Goal: Information Seeking & Learning: Compare options

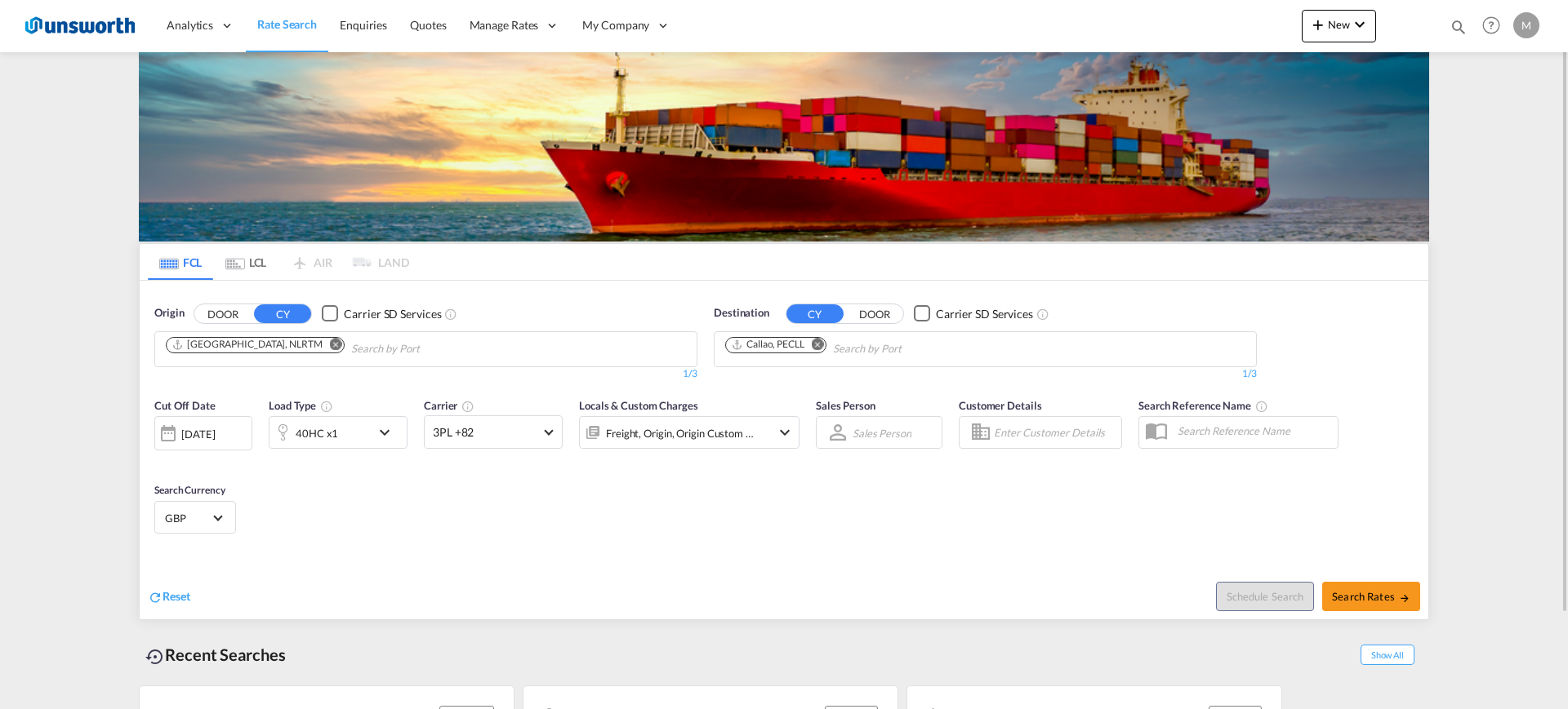
click at [329, 341] on md-icon "Remove" at bounding box center [335, 344] width 12 height 12
type input "su"
click at [223, 317] on button "DOOR" at bounding box center [223, 314] width 57 height 19
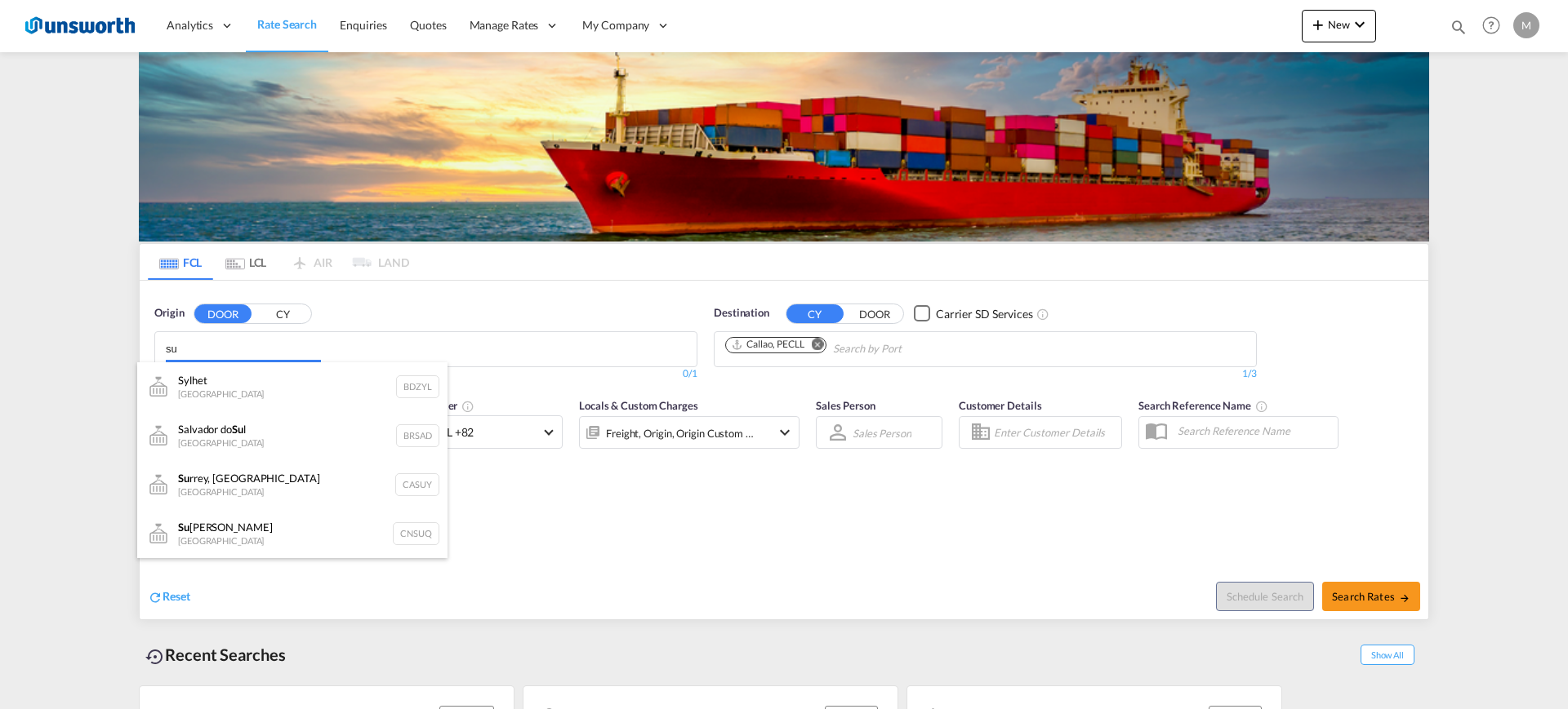
click at [427, 341] on body "Analytics Reports Dashboard Rate Search Enquiries Quotes" at bounding box center [784, 354] width 1568 height 709
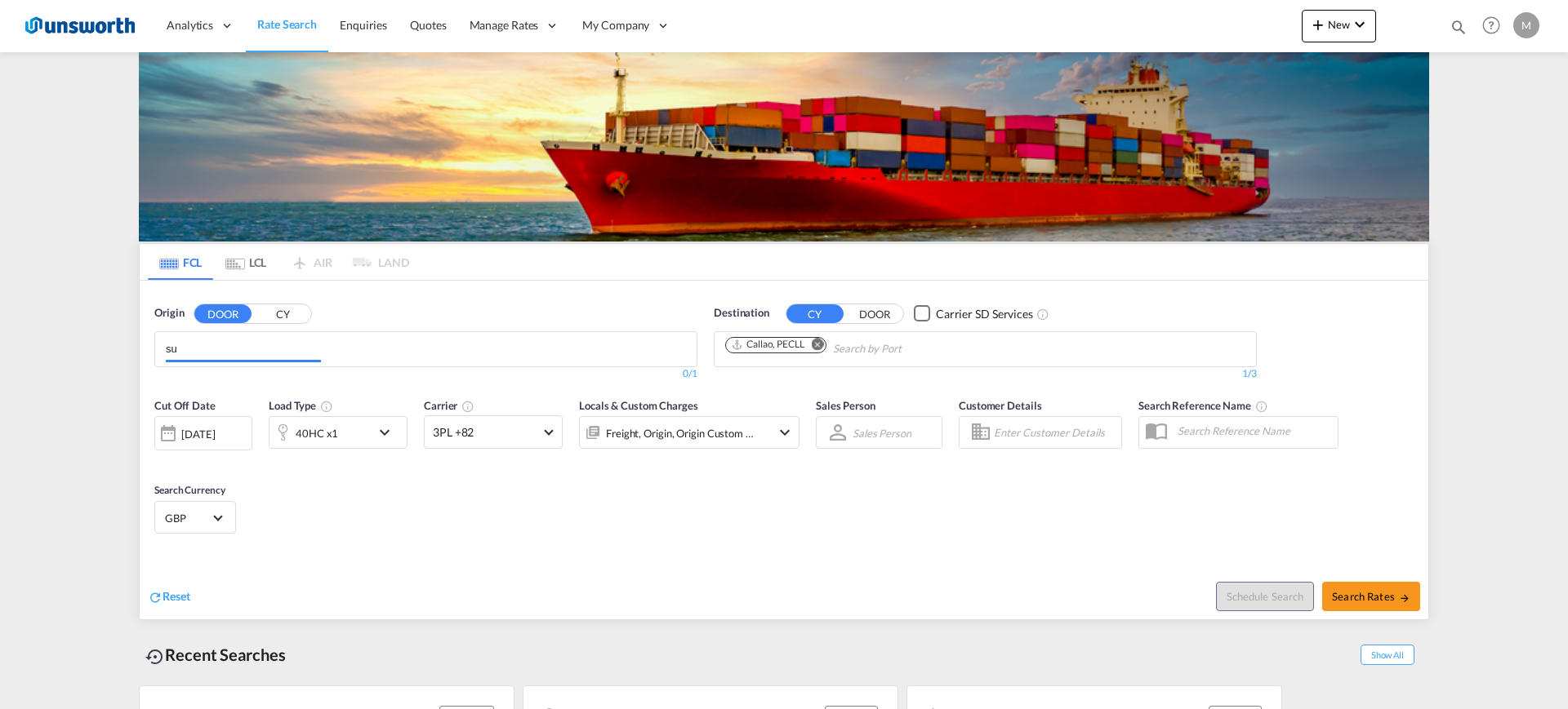
type input "s"
type input "n"
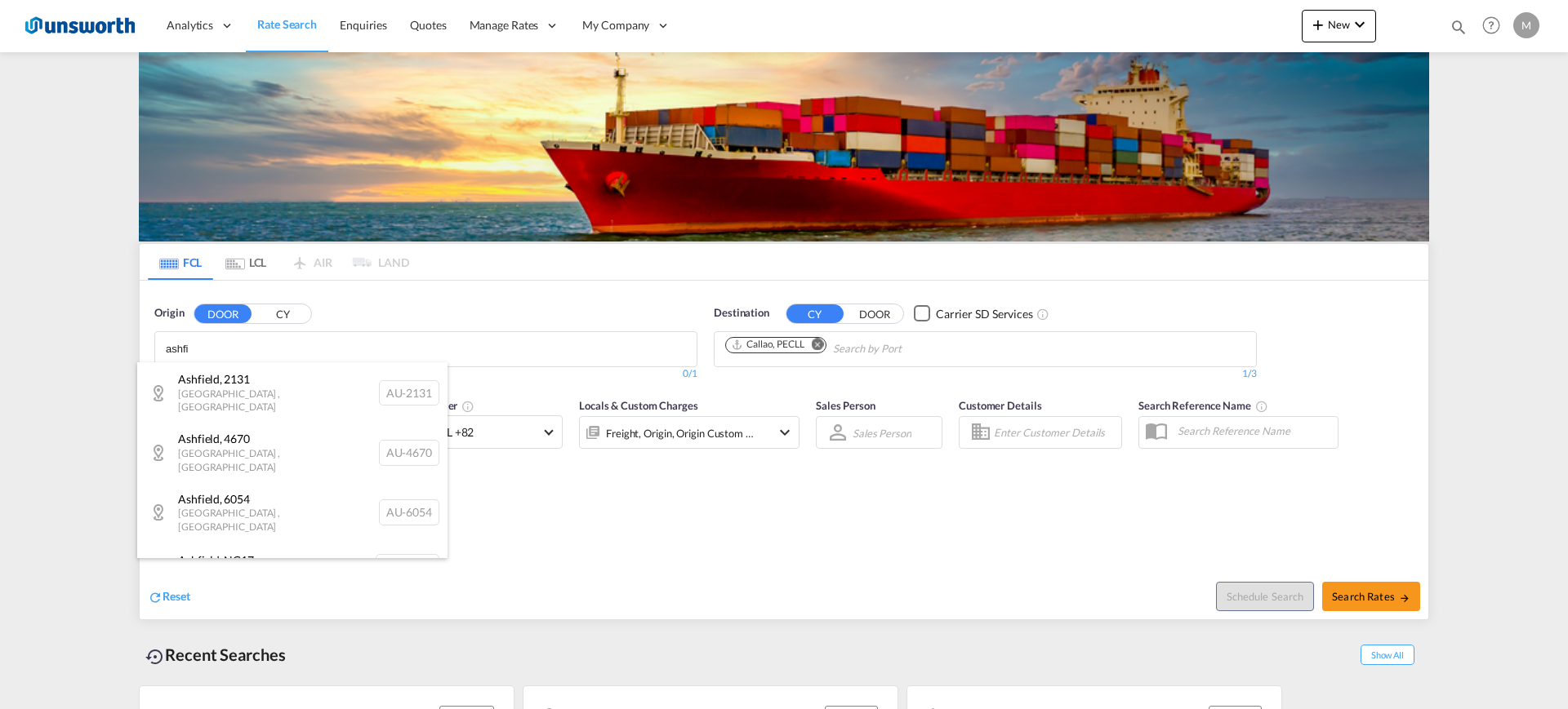
scroll to position [147, 0]
type input "ashfi"
click at [301, 411] on div "Ashfield , NG17 [GEOGRAPHIC_DATA] [GEOGRAPHIC_DATA]-NG17" at bounding box center [292, 567] width 311 height 49
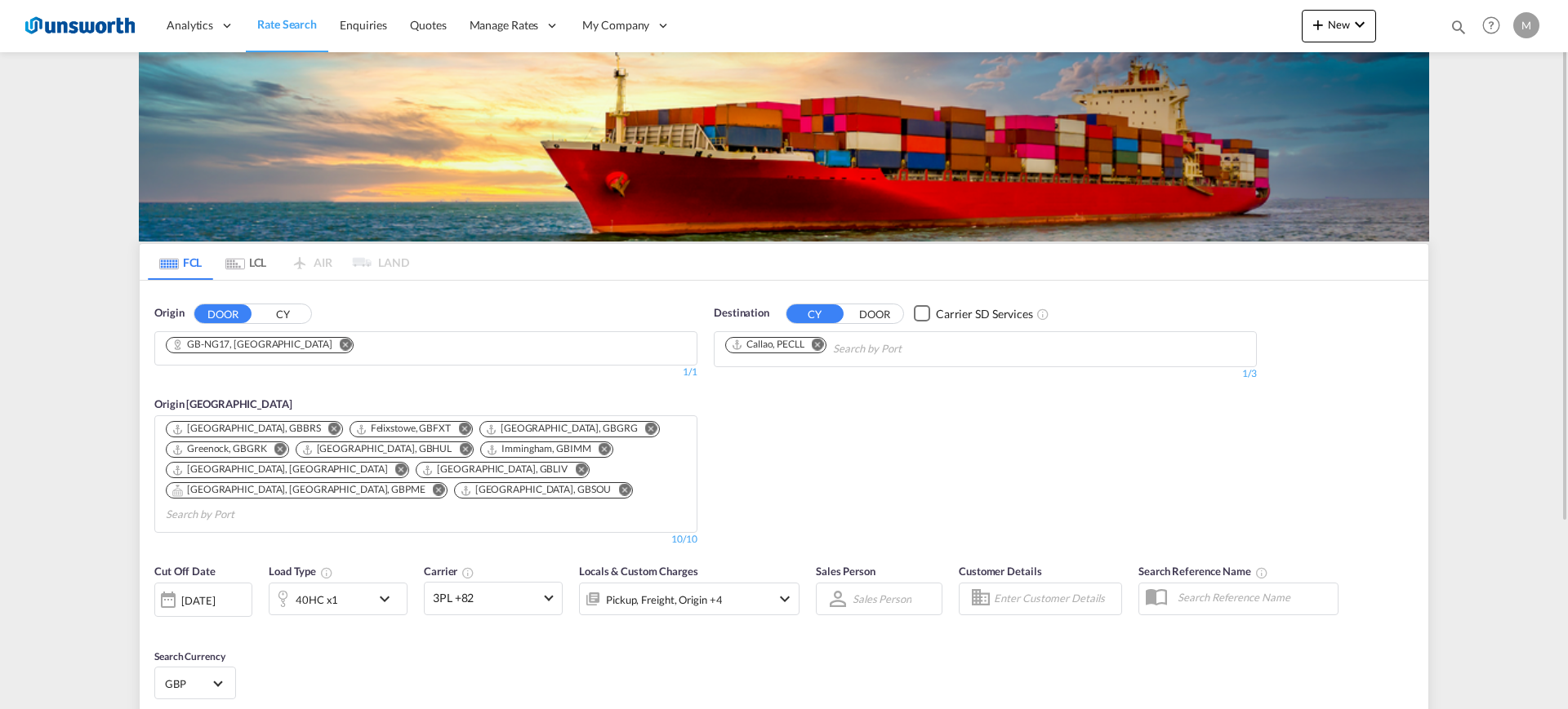
click at [825, 342] on button "Remove" at bounding box center [813, 346] width 25 height 17
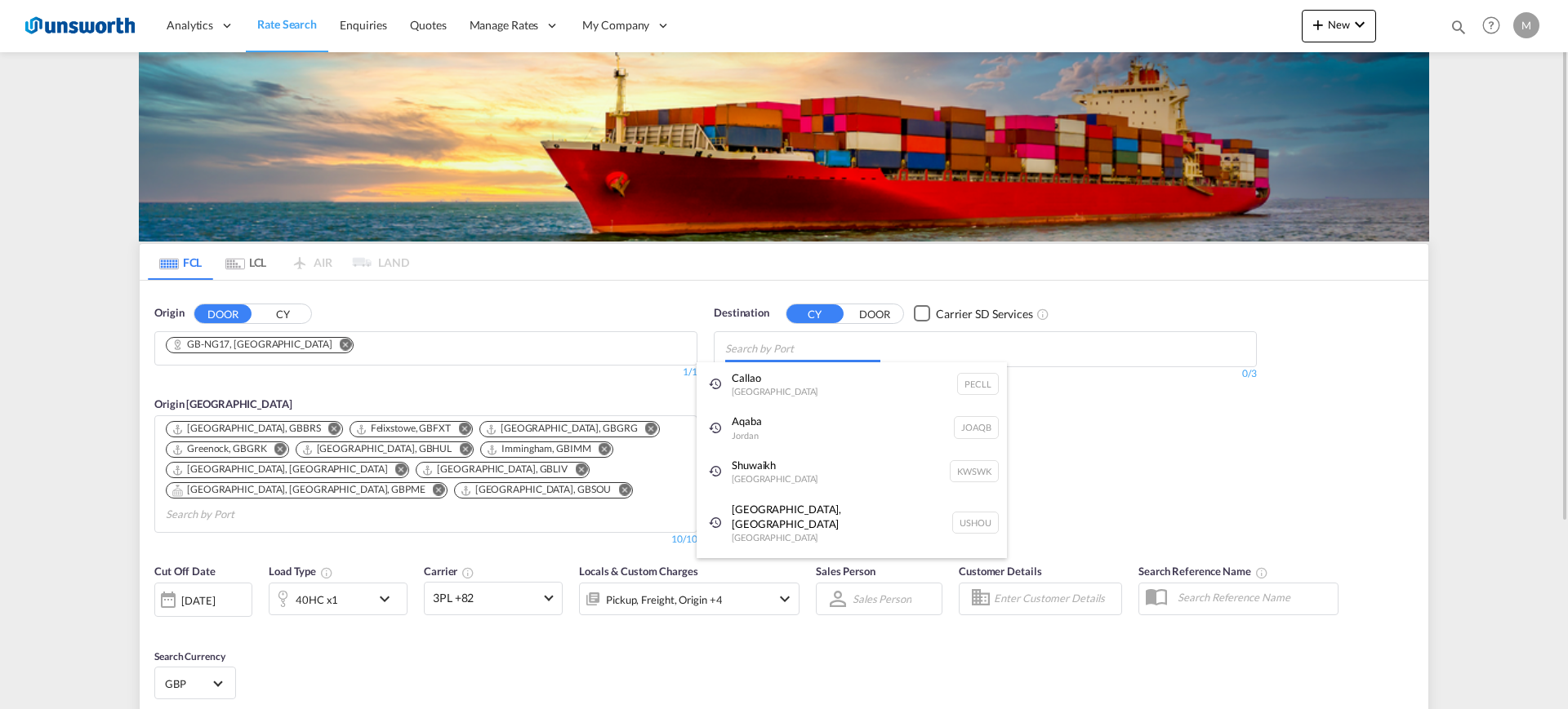
click at [826, 342] on body "Analytics Reports Dashboard Rate Search Enquiries Quotes" at bounding box center [784, 354] width 1568 height 709
click at [819, 411] on div "Aqaba Jordan JOAQB" at bounding box center [851, 427] width 311 height 44
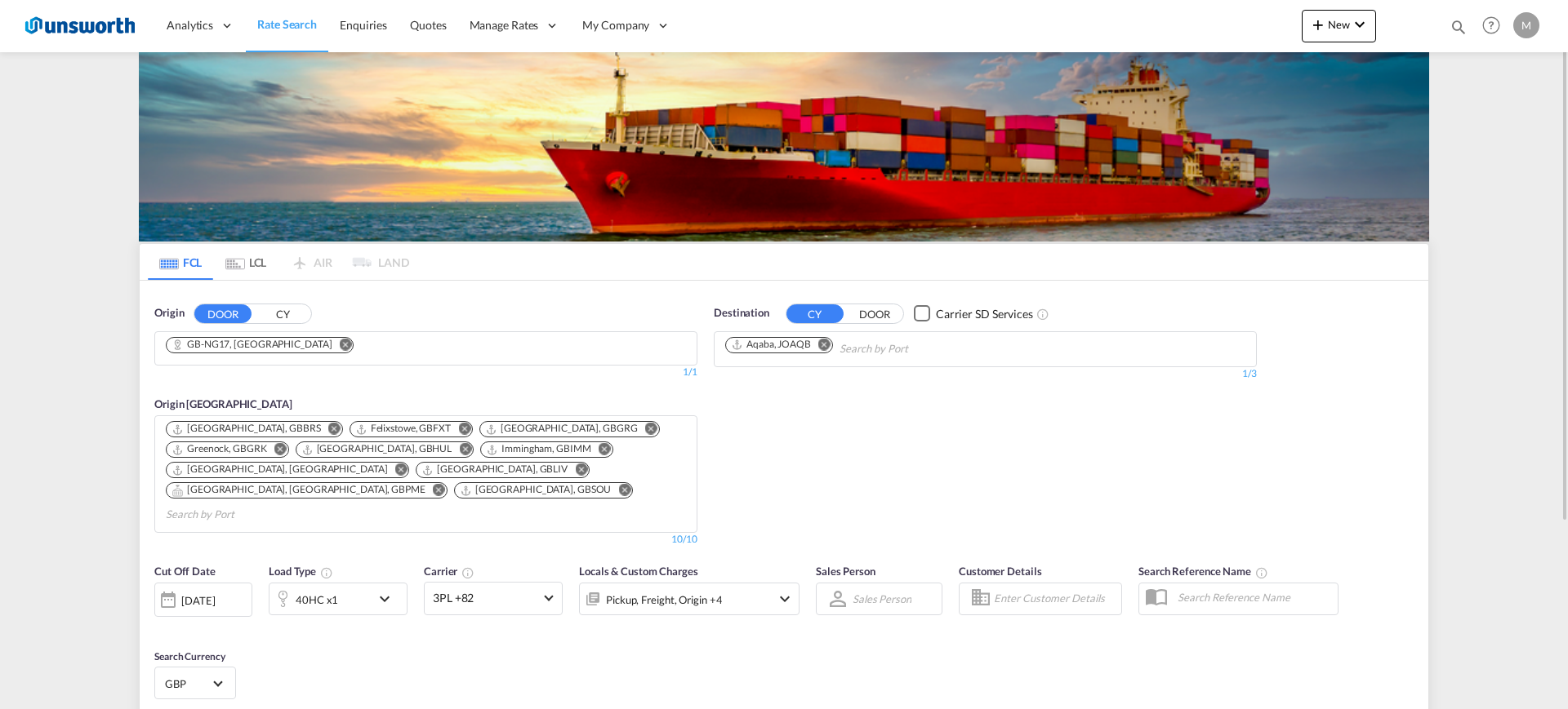
scroll to position [102, 0]
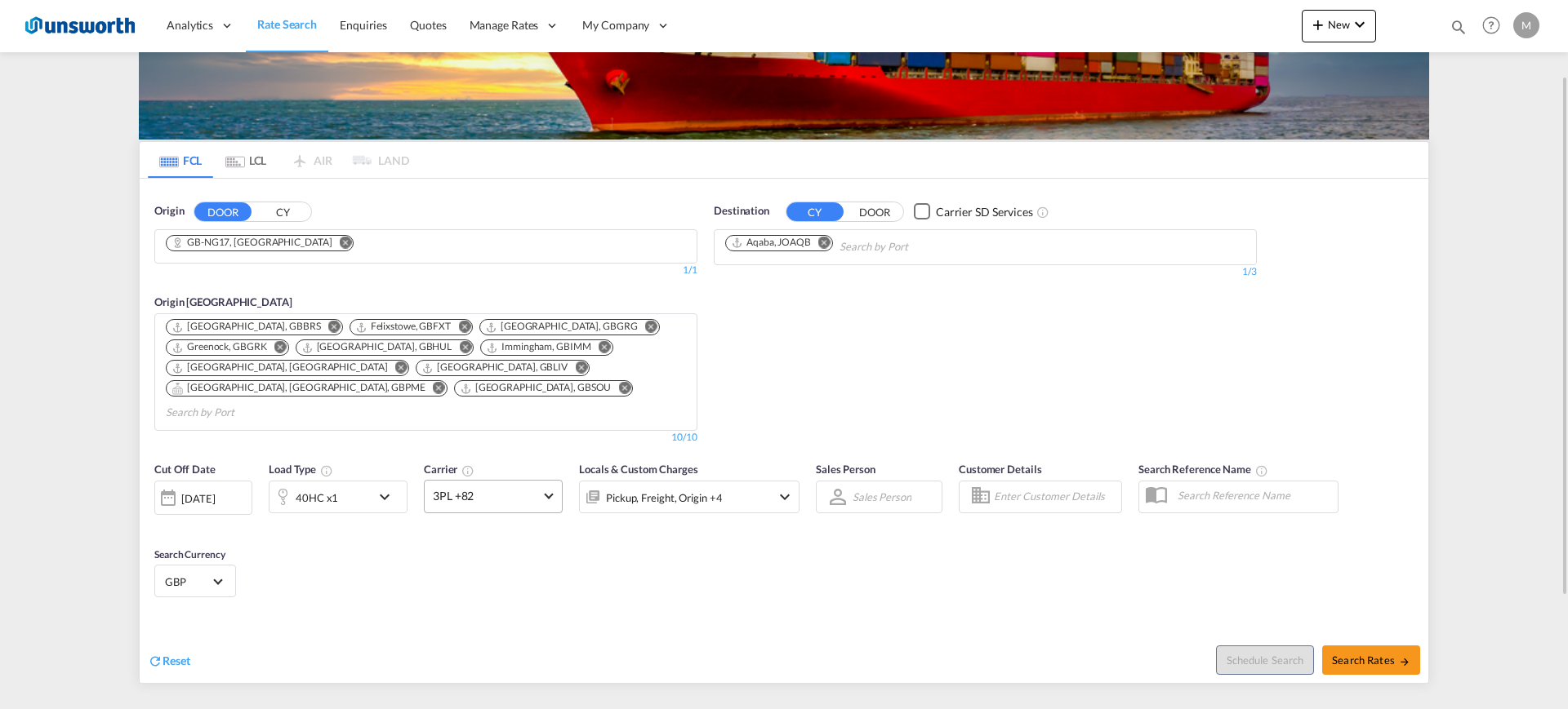
click at [498, 411] on span "3PL +82" at bounding box center [486, 496] width 107 height 17
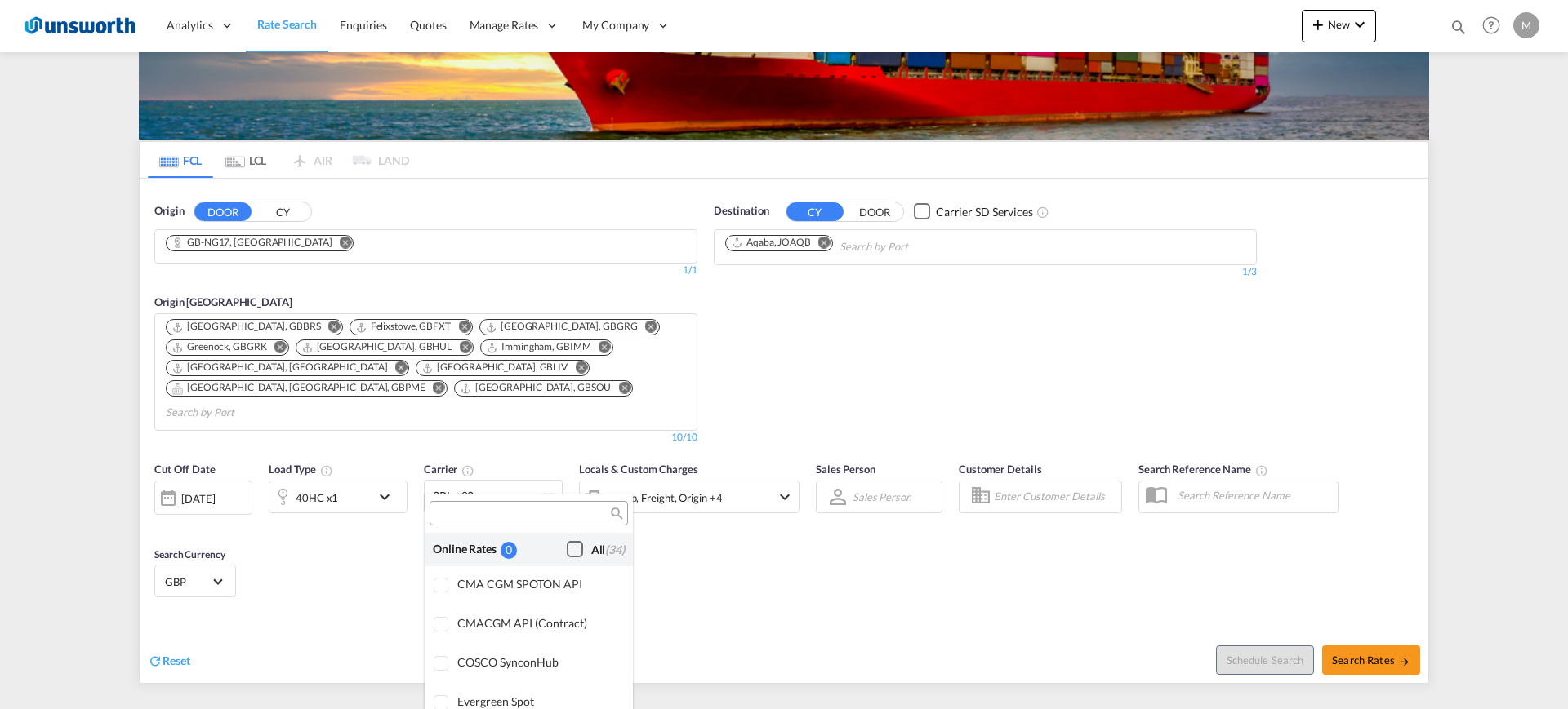
click at [567, 411] on div "Checkbox No Ink" at bounding box center [575, 549] width 17 height 17
click at [926, 306] on md-backdrop at bounding box center [784, 354] width 1568 height 709
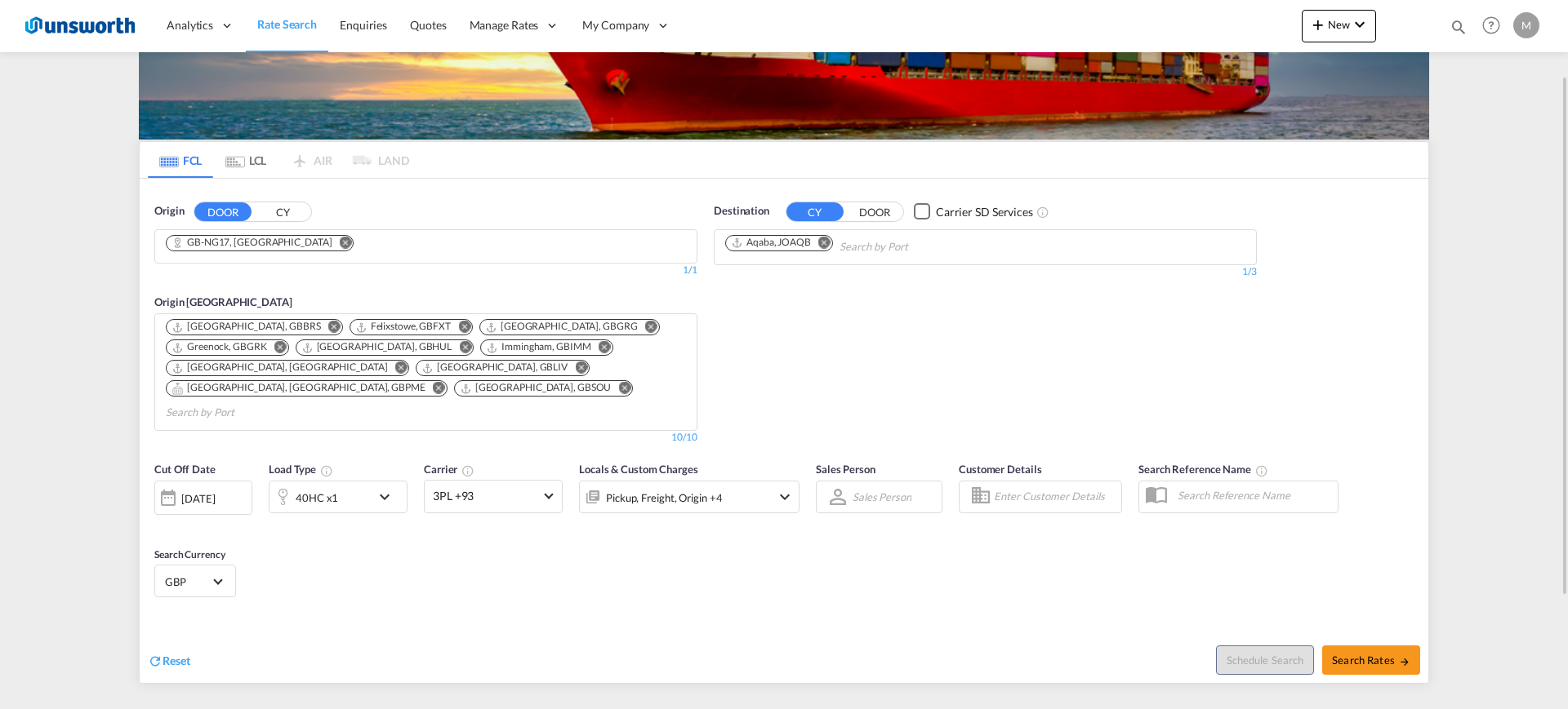
scroll to position [254, 0]
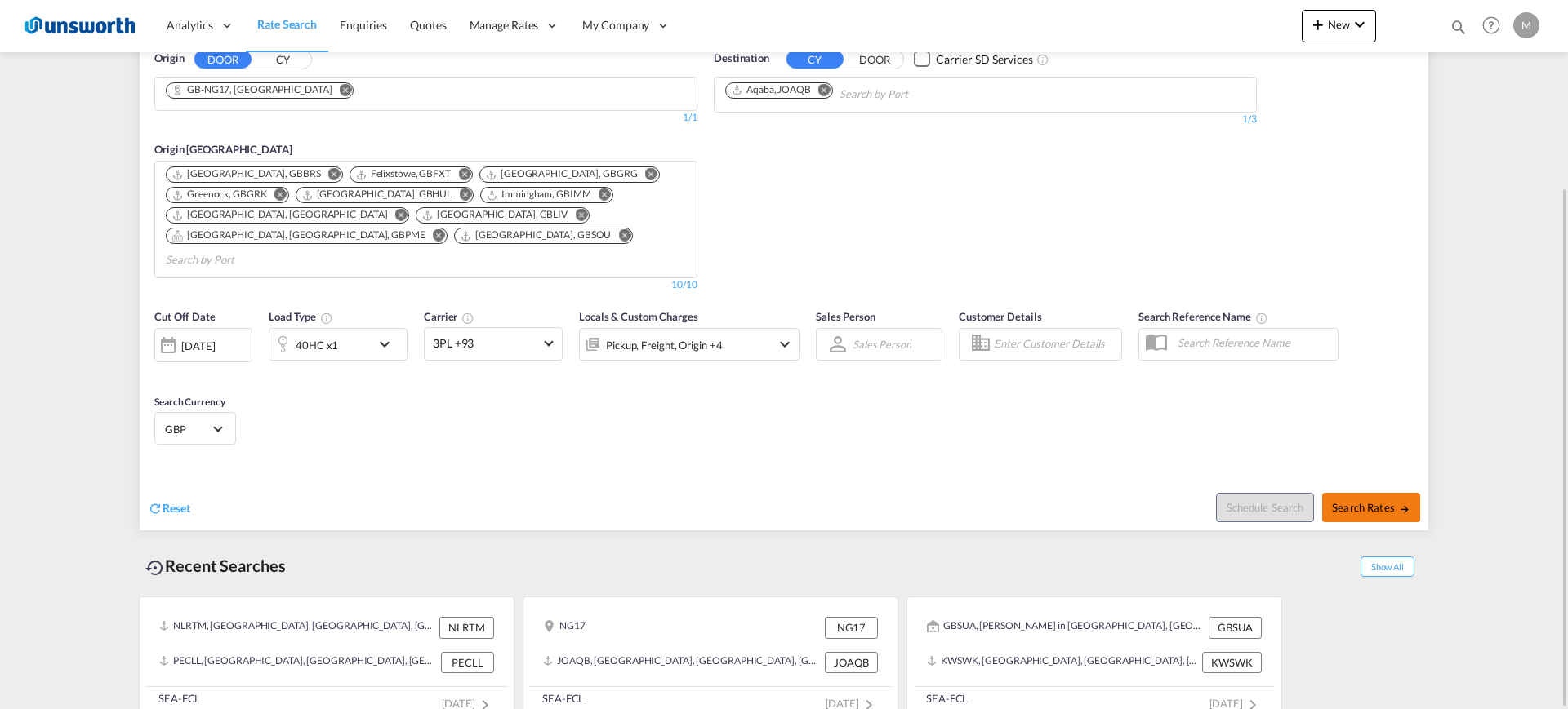
click at [926, 411] on md-icon "icon-arrow-right" at bounding box center [1404, 510] width 12 height 12
type input "NG17 to JOAQB / [DATE]"
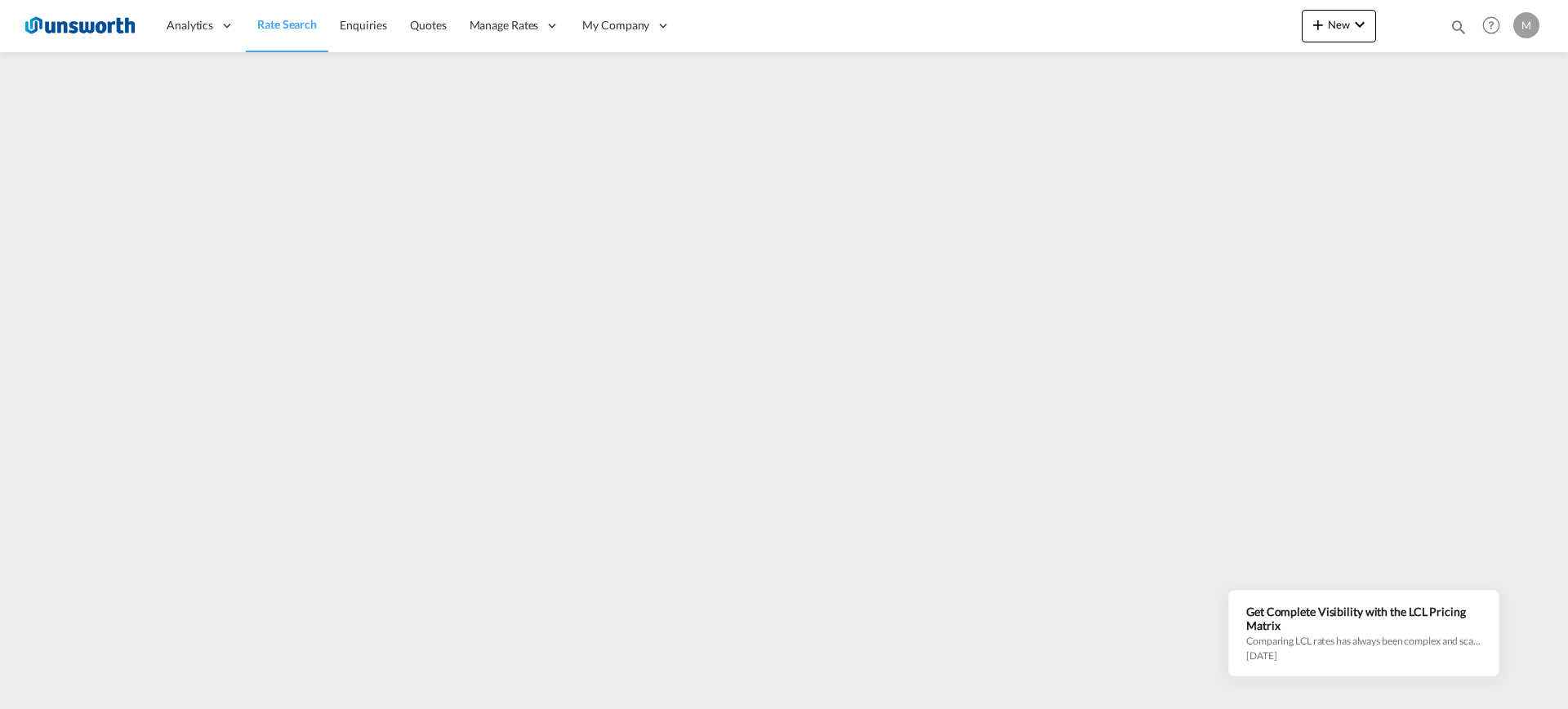
click at [94, 20] on img at bounding box center [80, 25] width 110 height 36
click at [274, 23] on span "Rate Search" at bounding box center [287, 24] width 59 height 14
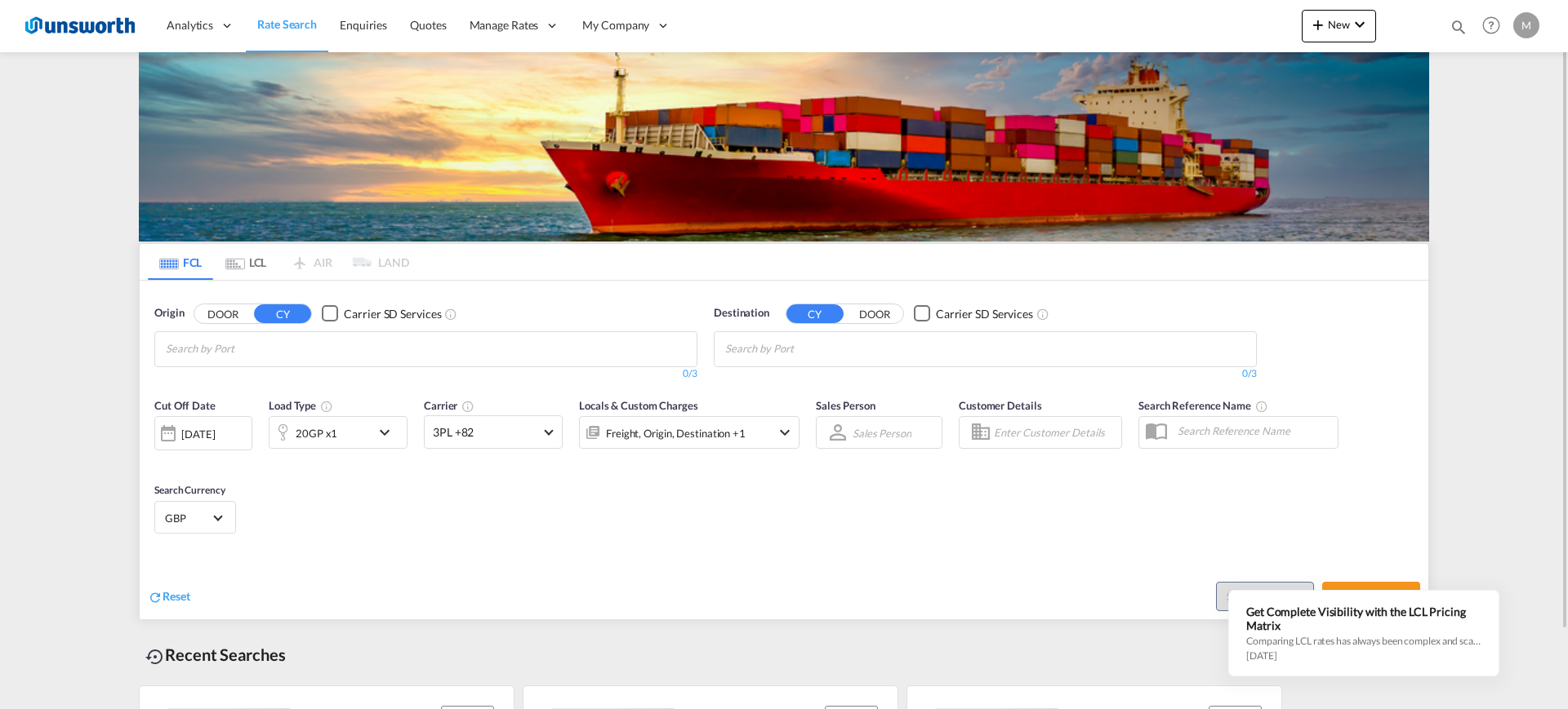
click at [277, 344] on input "Chips input." at bounding box center [243, 349] width 155 height 26
click at [229, 307] on button "DOOR" at bounding box center [223, 314] width 57 height 19
click at [272, 355] on input "Search by Door" at bounding box center [243, 349] width 155 height 26
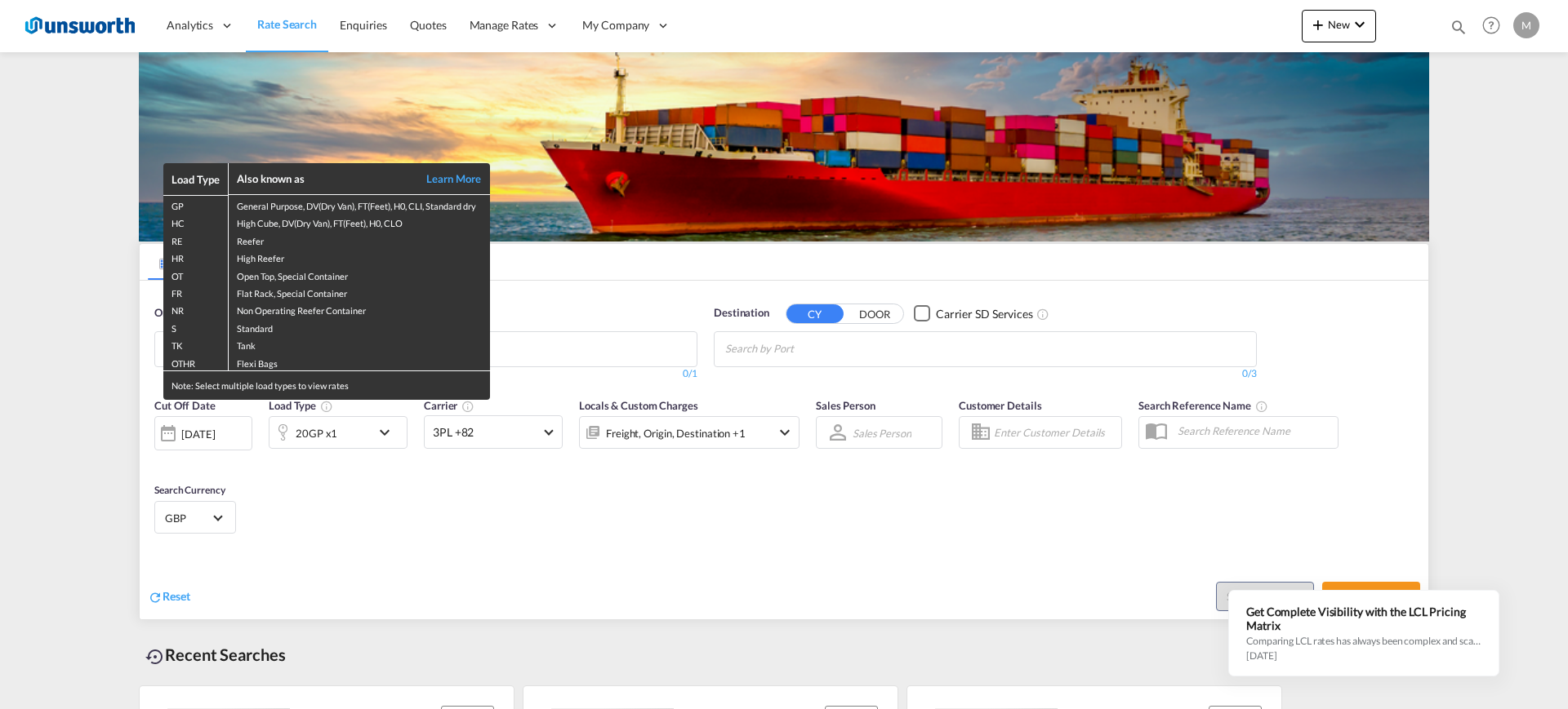
click at [607, 352] on div "Load Type Also known as Learn More GP General Purpose, DV(Dry Van), FT(Feet), H…" at bounding box center [784, 354] width 1568 height 709
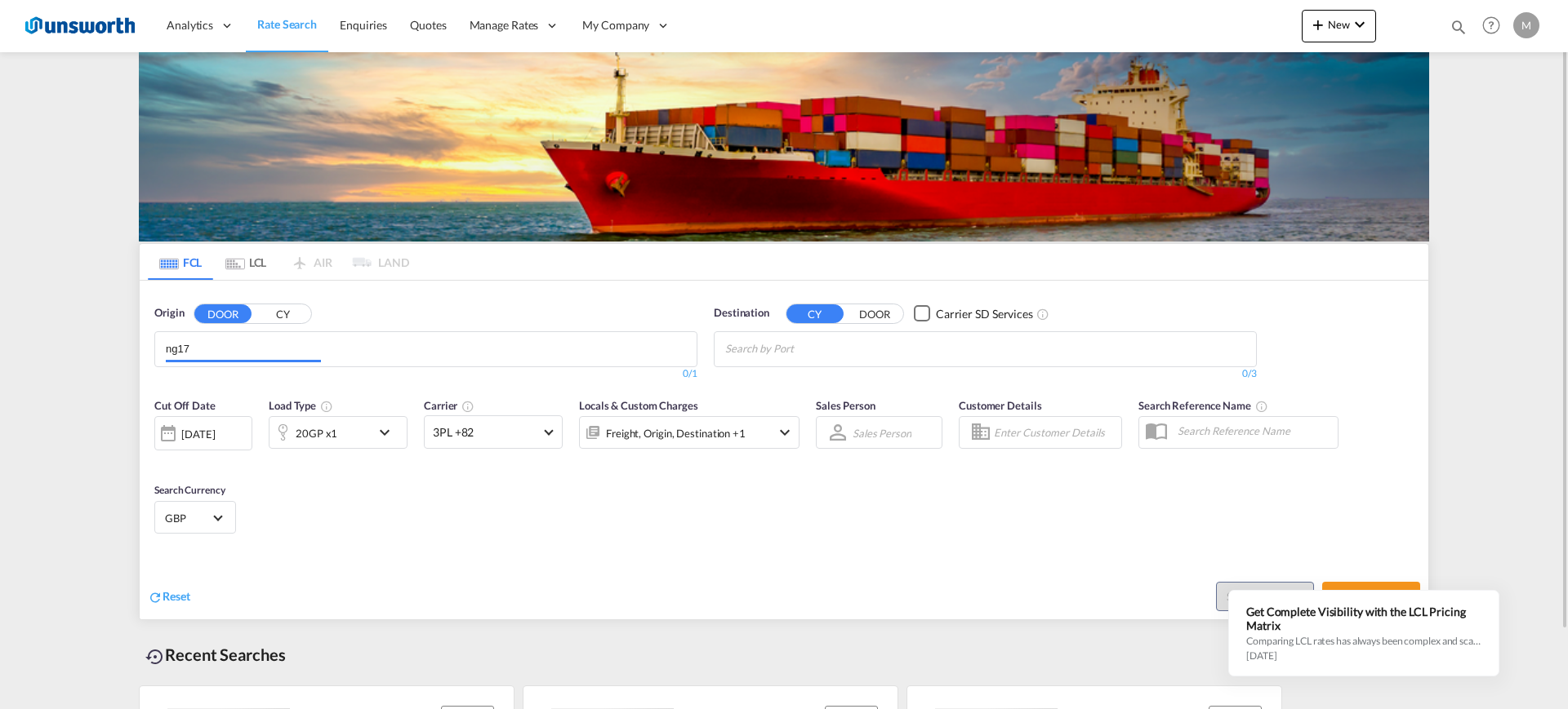
drag, startPoint x: 272, startPoint y: 346, endPoint x: 1, endPoint y: 345, distance: 271.0
click at [1, 345] on md-content "Analytics Reports Dashboard Rate Search Enquiries Quotes" at bounding box center [784, 354] width 1568 height 709
drag, startPoint x: 211, startPoint y: 355, endPoint x: 17, endPoint y: 331, distance: 195.5
click at [17, 331] on md-content "Analytics Reports Dashboard Rate Search Enquiries Quotes" at bounding box center [784, 354] width 1568 height 709
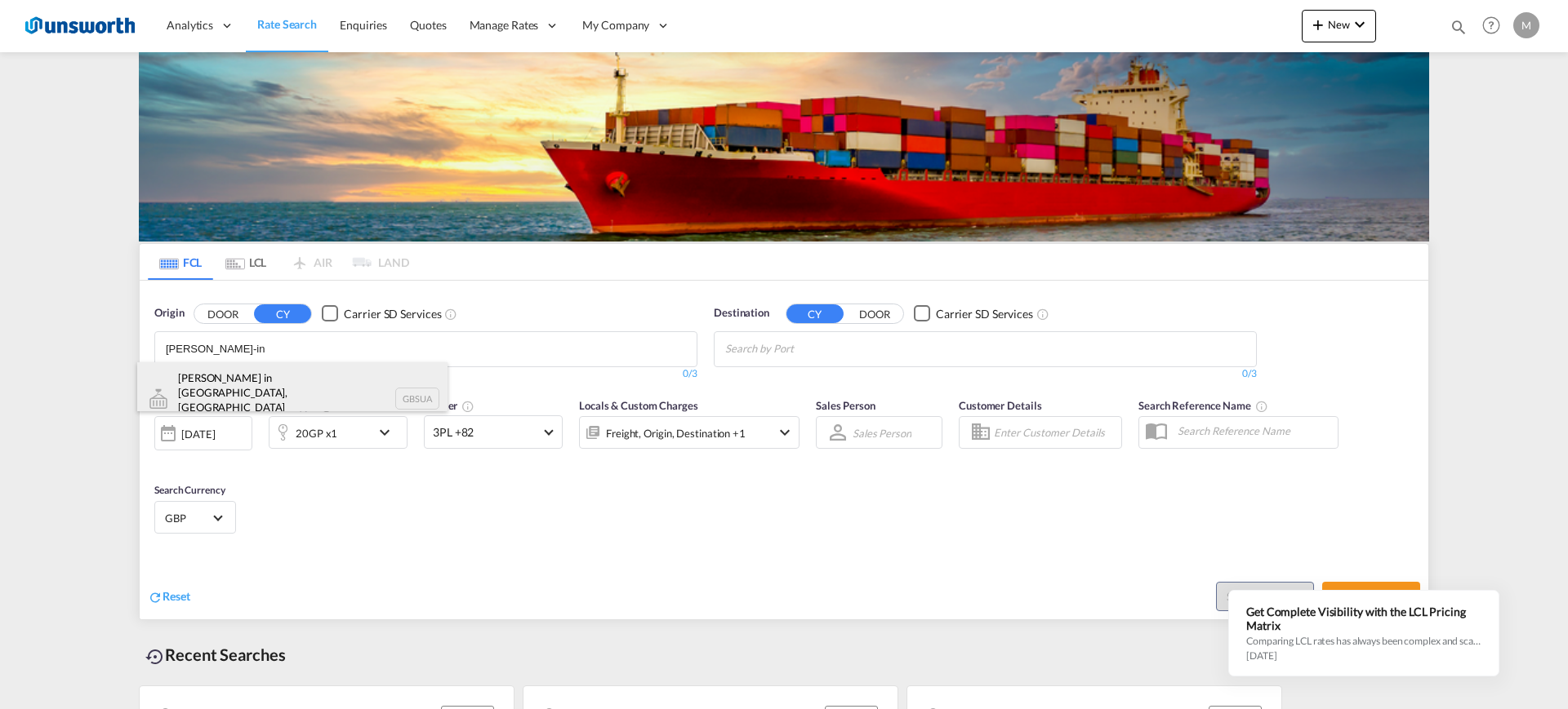
type input "[PERSON_NAME]-in"
click at [279, 383] on div "[PERSON_NAME] in [GEOGRAPHIC_DATA], [GEOGRAPHIC_DATA] GBSUA" at bounding box center [292, 399] width 311 height 74
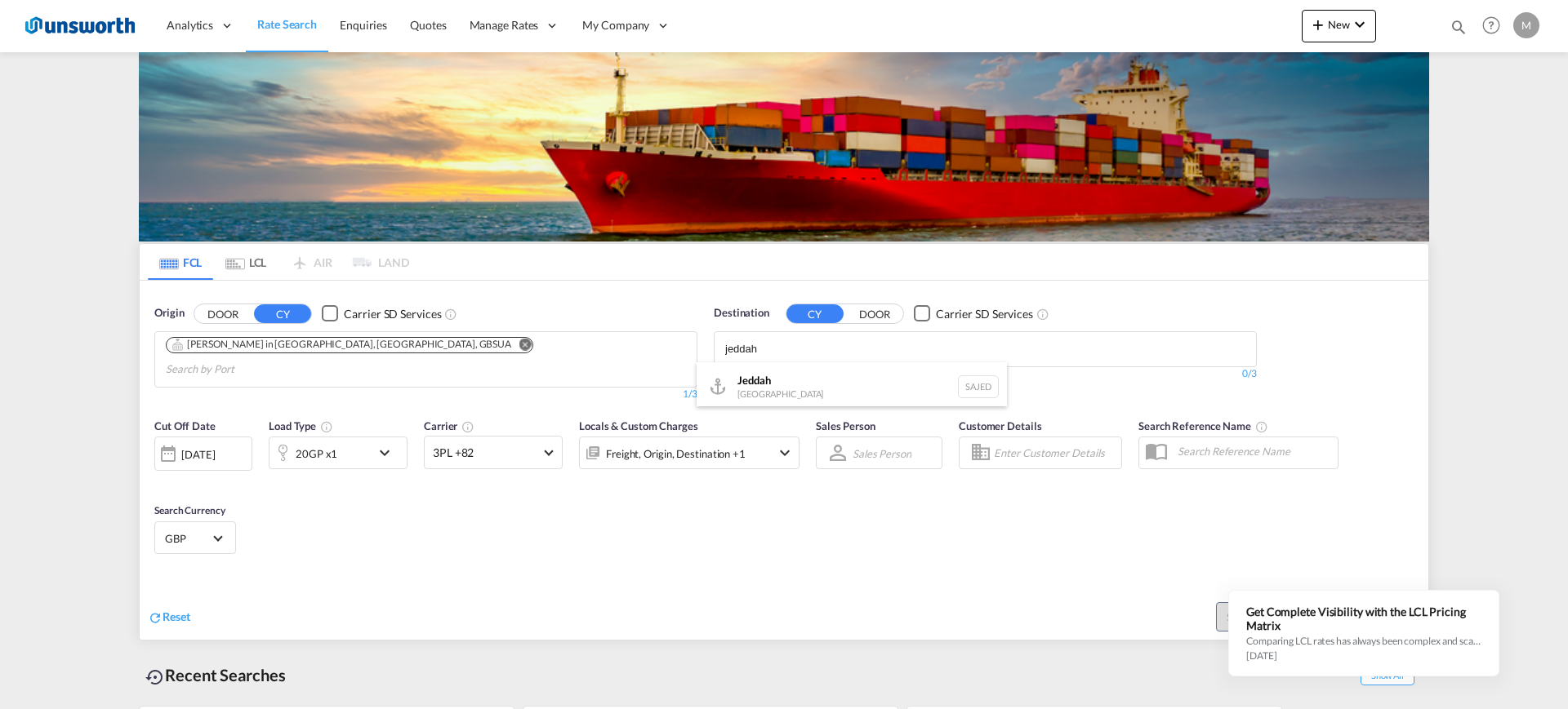
type input "jeddah"
click at [795, 340] on body "Analytics Reports Dashboard Rate Search Enquiries Quotes" at bounding box center [784, 354] width 1568 height 709
click at [791, 382] on div "Jeddah [GEOGRAPHIC_DATA] SAJED" at bounding box center [851, 388] width 311 height 49
click at [538, 411] on md-select-value "3PL +82" at bounding box center [493, 453] width 137 height 32
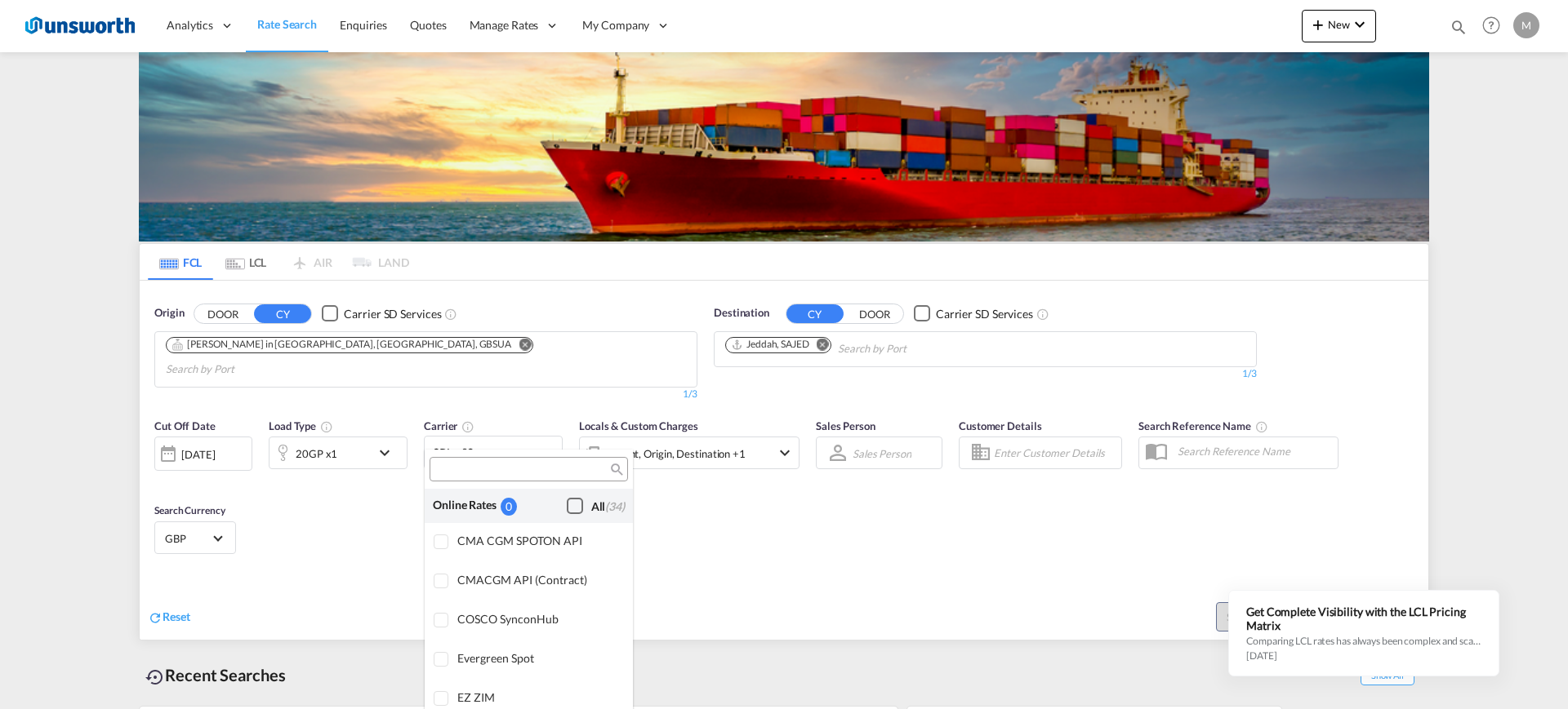
click at [567, 411] on div "Checkbox No Ink" at bounding box center [575, 506] width 17 height 17
click at [829, 411] on md-backdrop at bounding box center [784, 354] width 1568 height 709
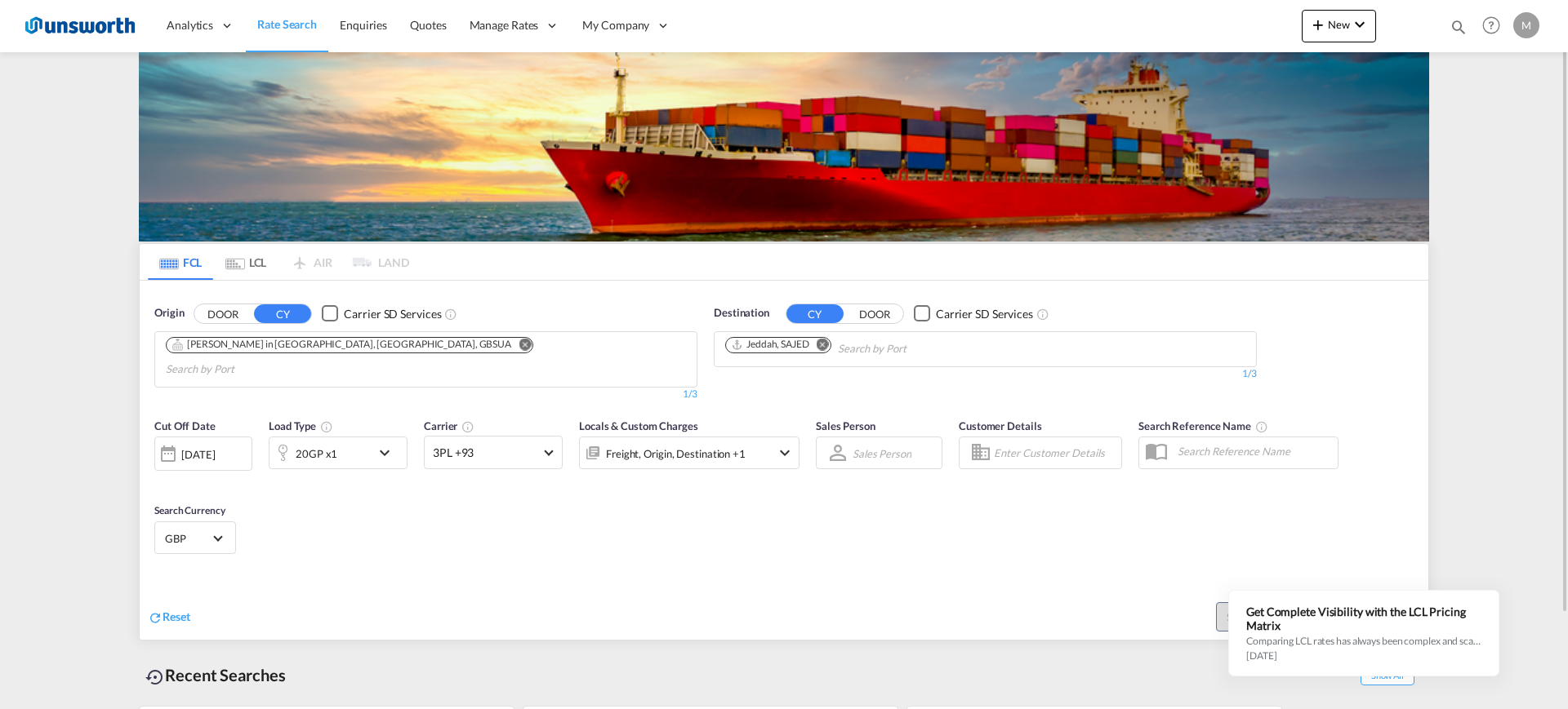
scroll to position [109, 0]
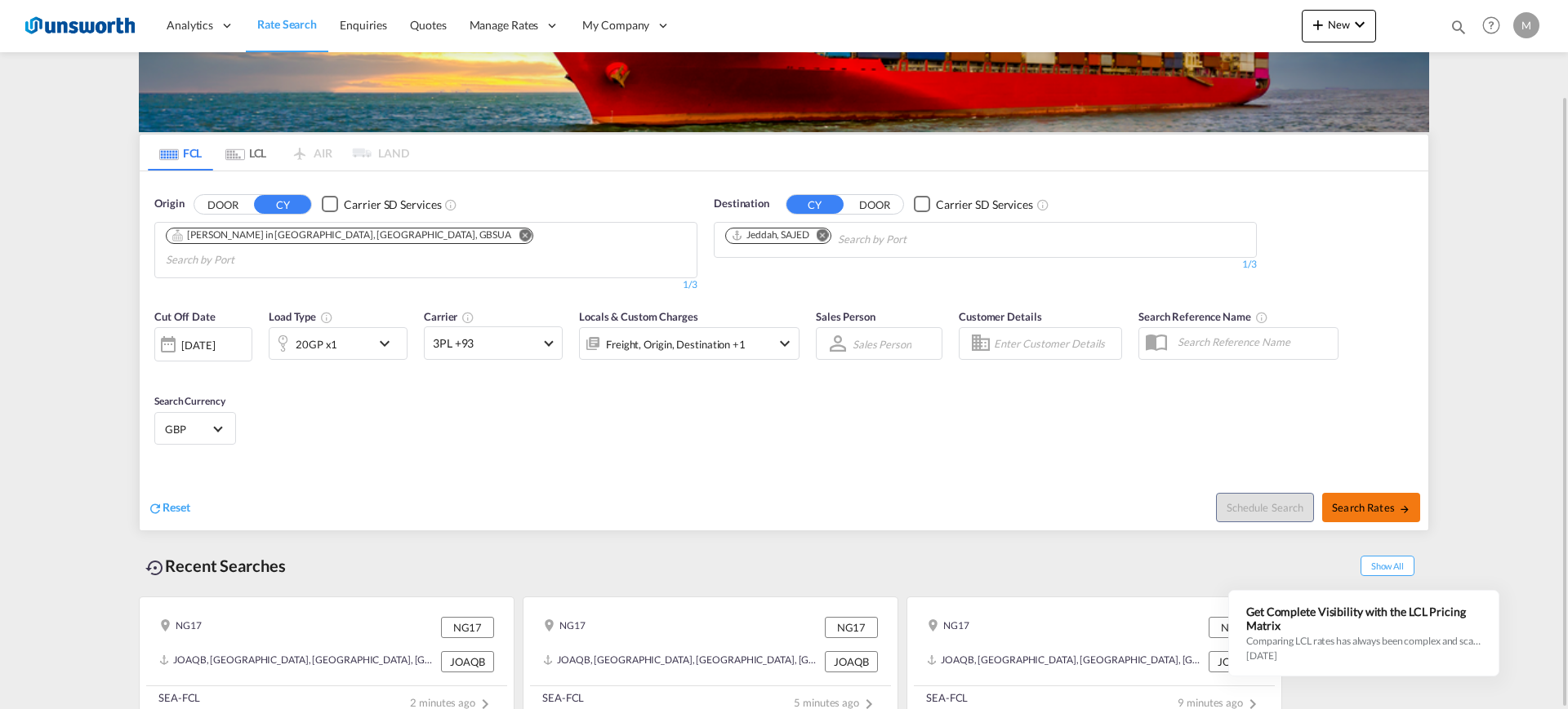
click at [926, 411] on span "Search Rates" at bounding box center [1370, 507] width 78 height 13
type input "GBSUA to SAJED / [DATE]"
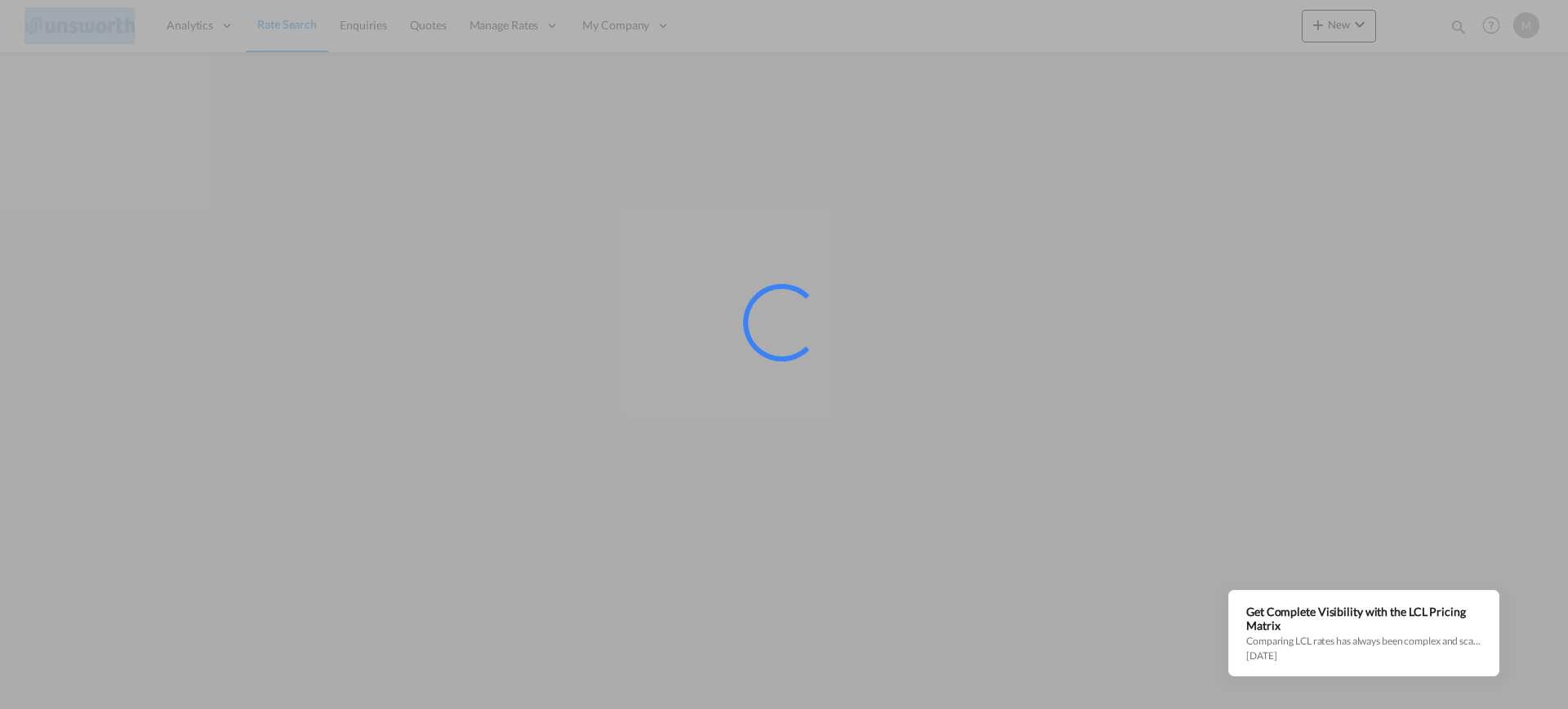
click at [926, 263] on div at bounding box center [784, 354] width 1568 height 709
